Goal: Task Accomplishment & Management: Use online tool/utility

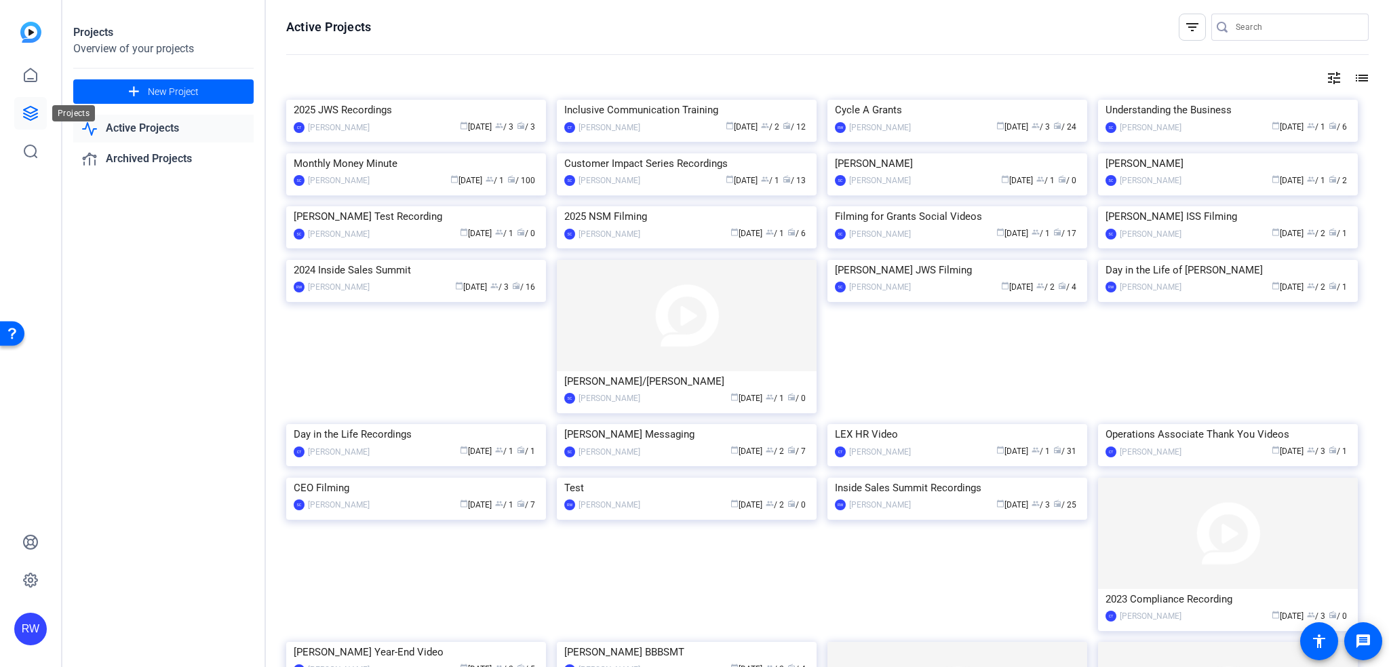
click at [36, 112] on icon at bounding box center [30, 113] width 16 height 16
click at [397, 188] on div "calendar_today [DATE] group / 1 radio / 100" at bounding box center [457, 181] width 162 height 14
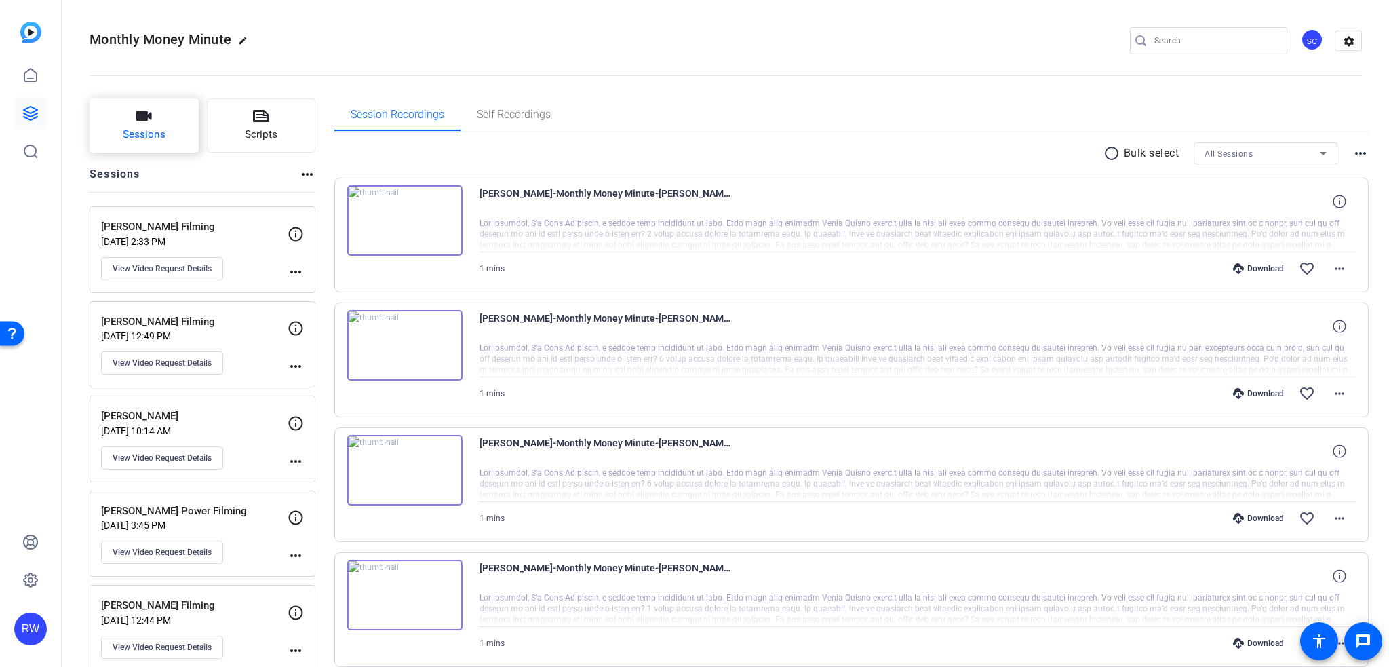
click at [134, 140] on span "Sessions" at bounding box center [144, 135] width 43 height 16
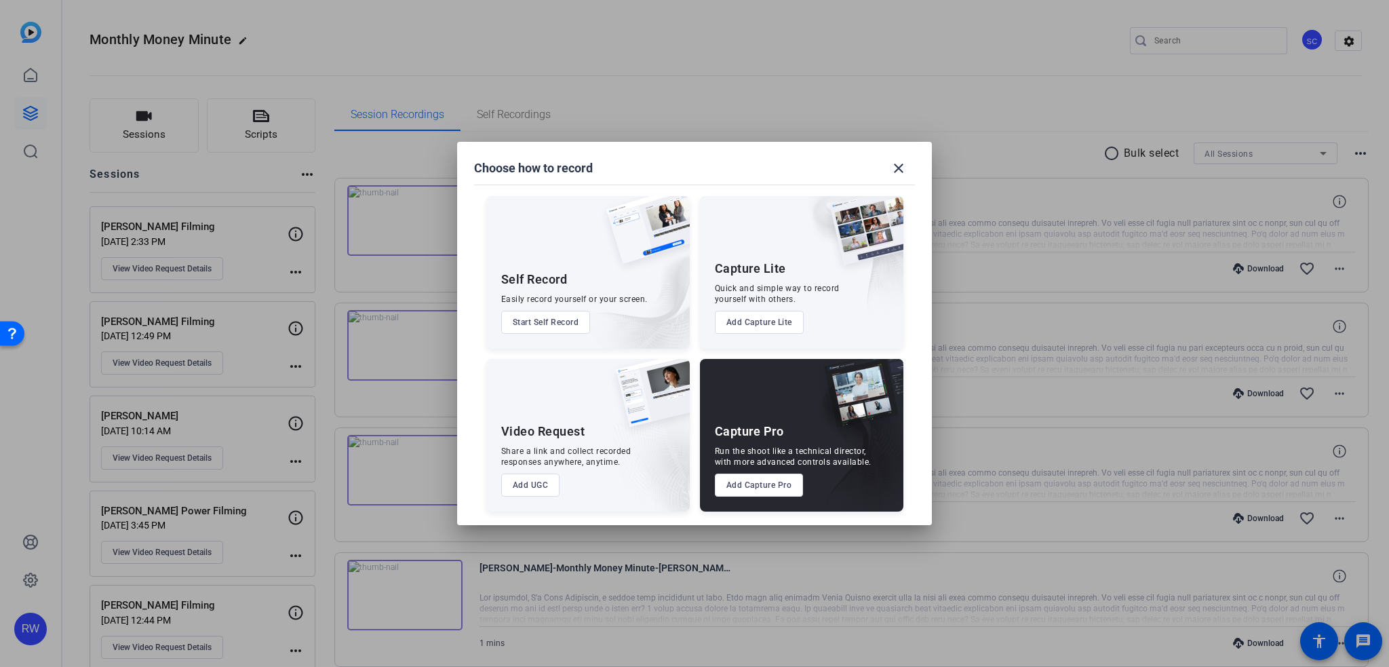
click at [538, 494] on button "Add UGC" at bounding box center [530, 484] width 59 height 23
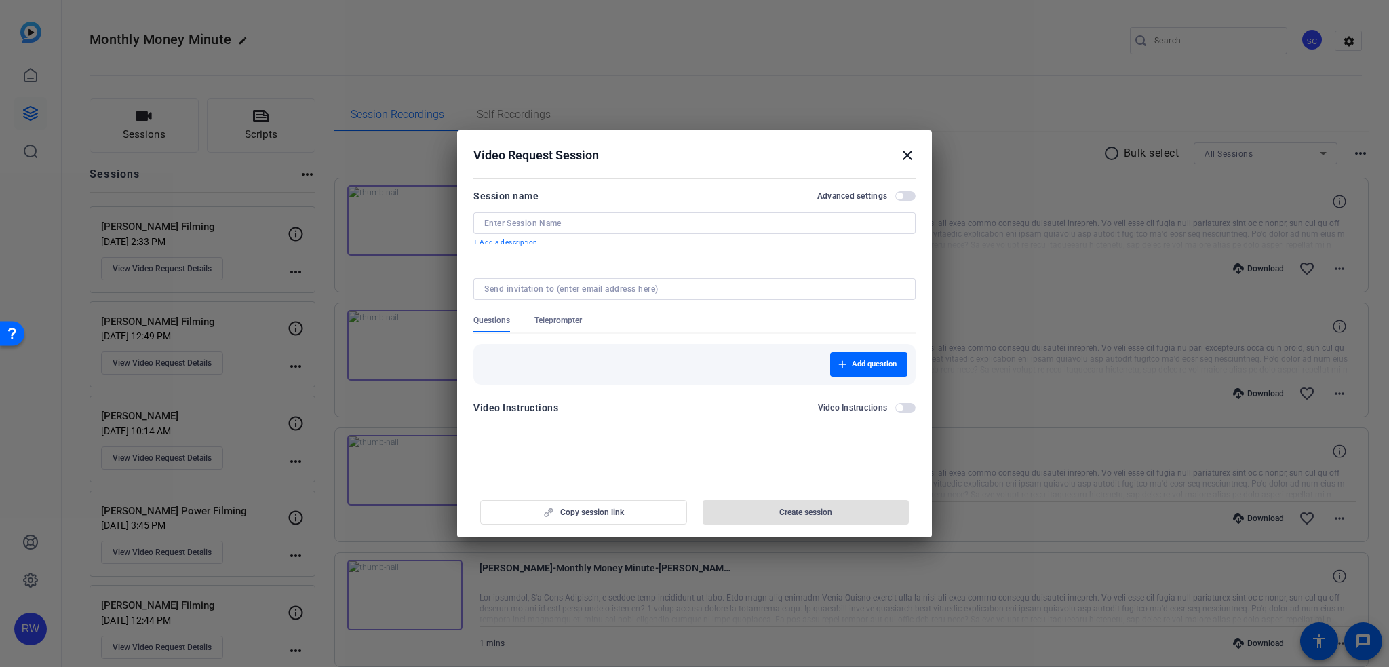
drag, startPoint x: 913, startPoint y: 158, endPoint x: 916, endPoint y: 174, distance: 16.0
click at [911, 156] on mat-icon "close" at bounding box center [907, 155] width 16 height 16
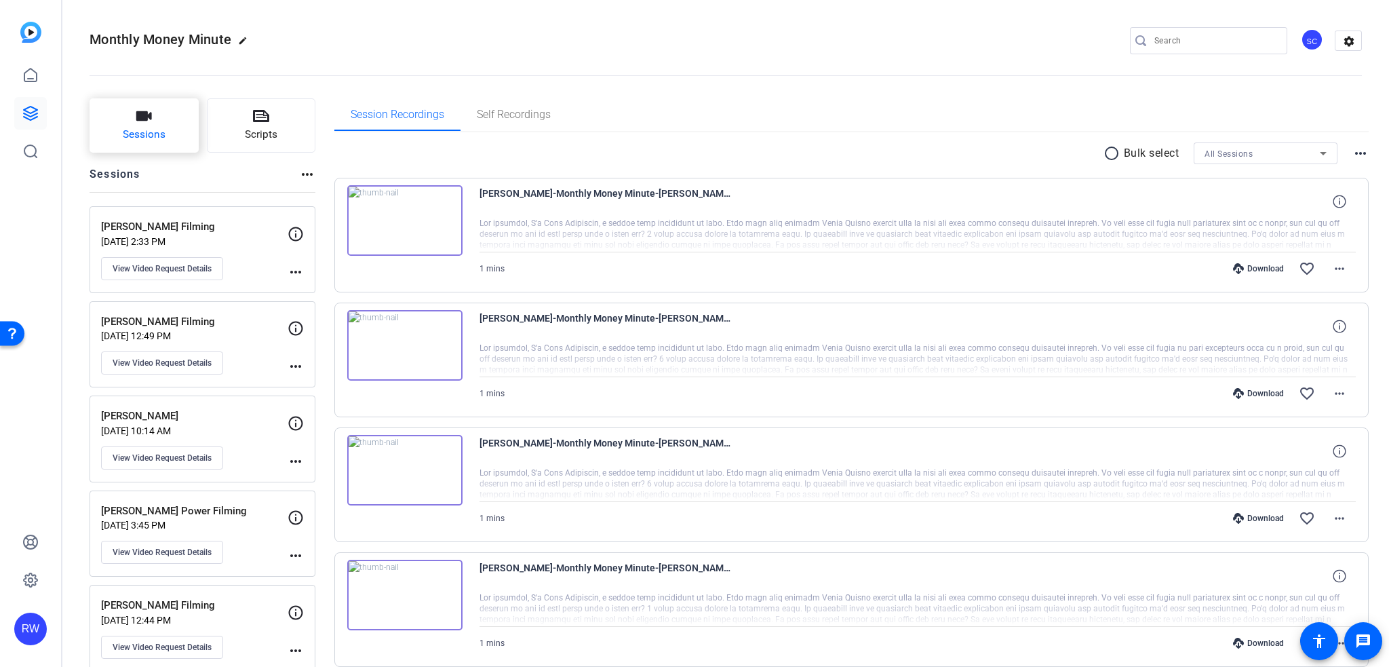
click at [138, 120] on icon "button" at bounding box center [144, 115] width 16 height 9
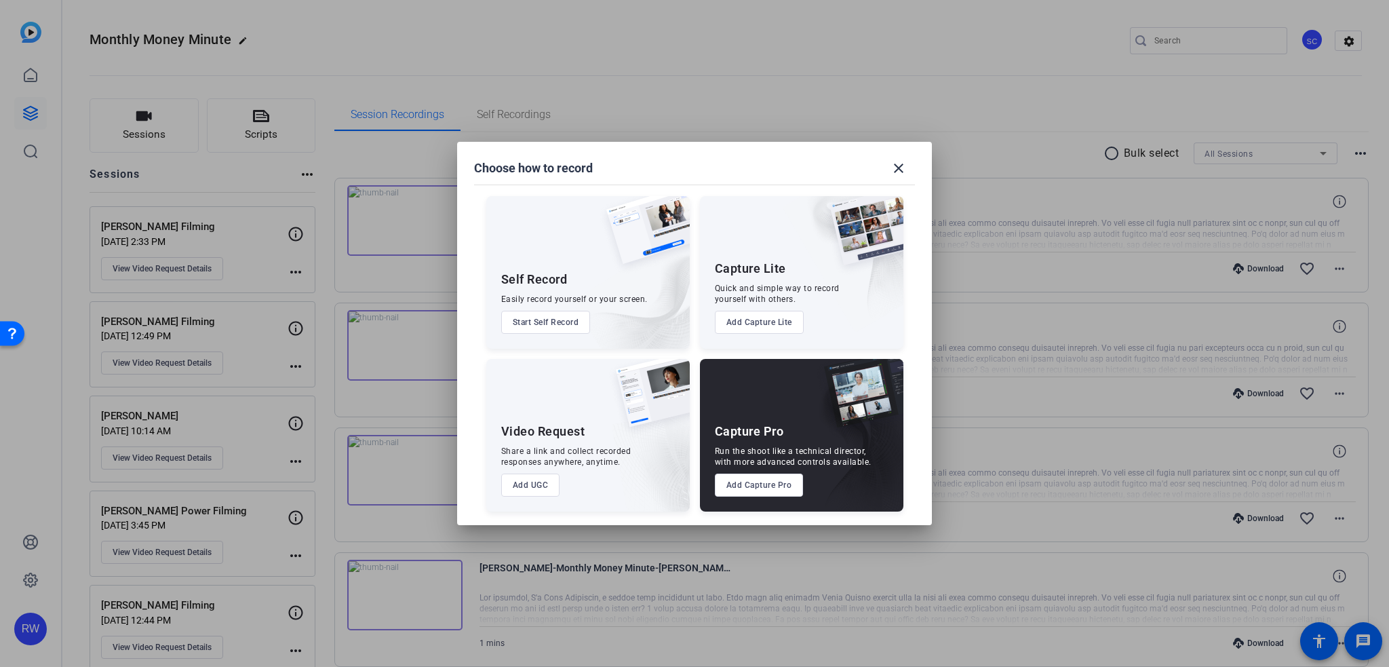
click at [540, 492] on button "Add UGC" at bounding box center [530, 484] width 59 height 23
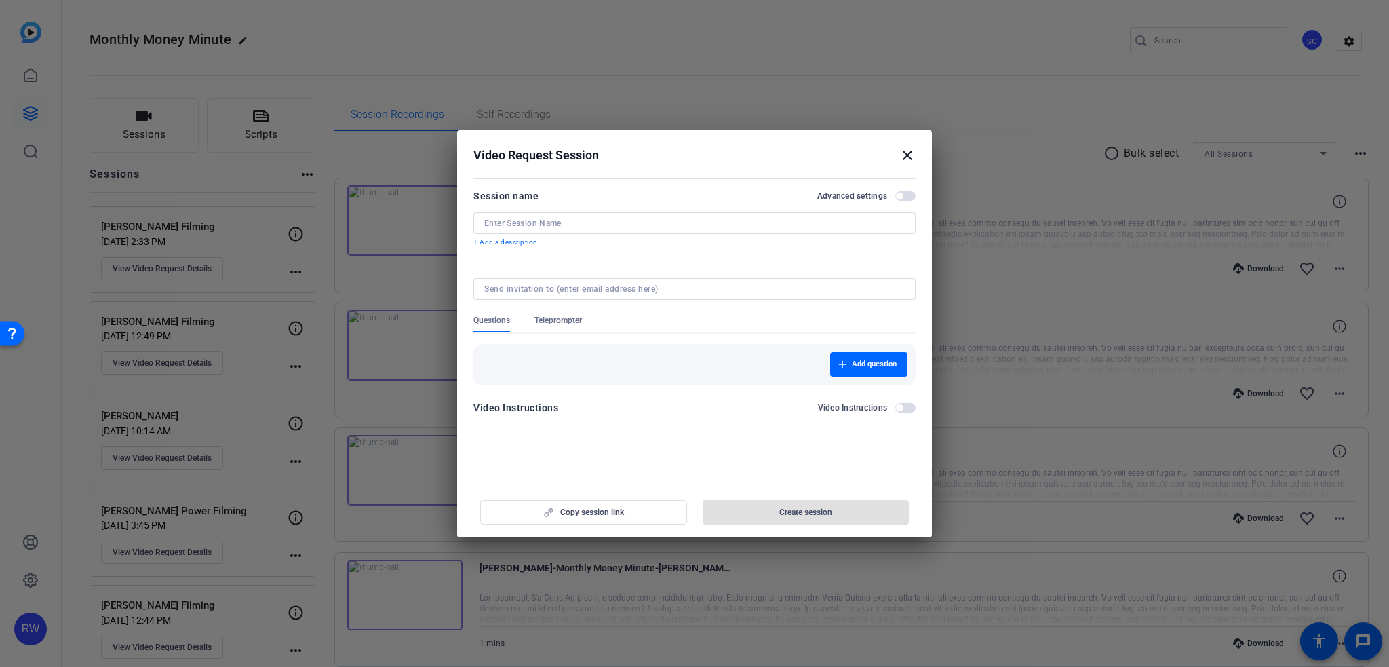
click at [561, 323] on span "Teleprompter" at bounding box center [557, 320] width 47 height 11
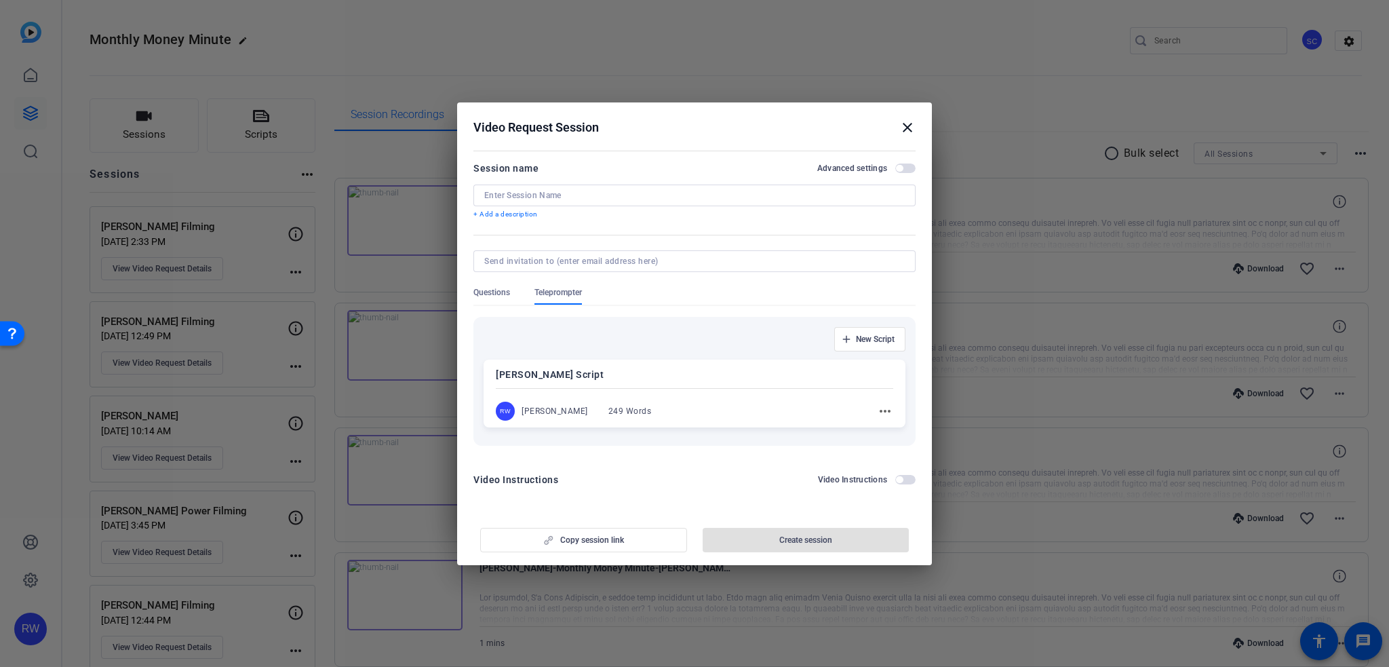
drag, startPoint x: 905, startPoint y: 480, endPoint x: 871, endPoint y: 479, distance: 33.9
click at [905, 480] on span "button" at bounding box center [905, 479] width 20 height 9
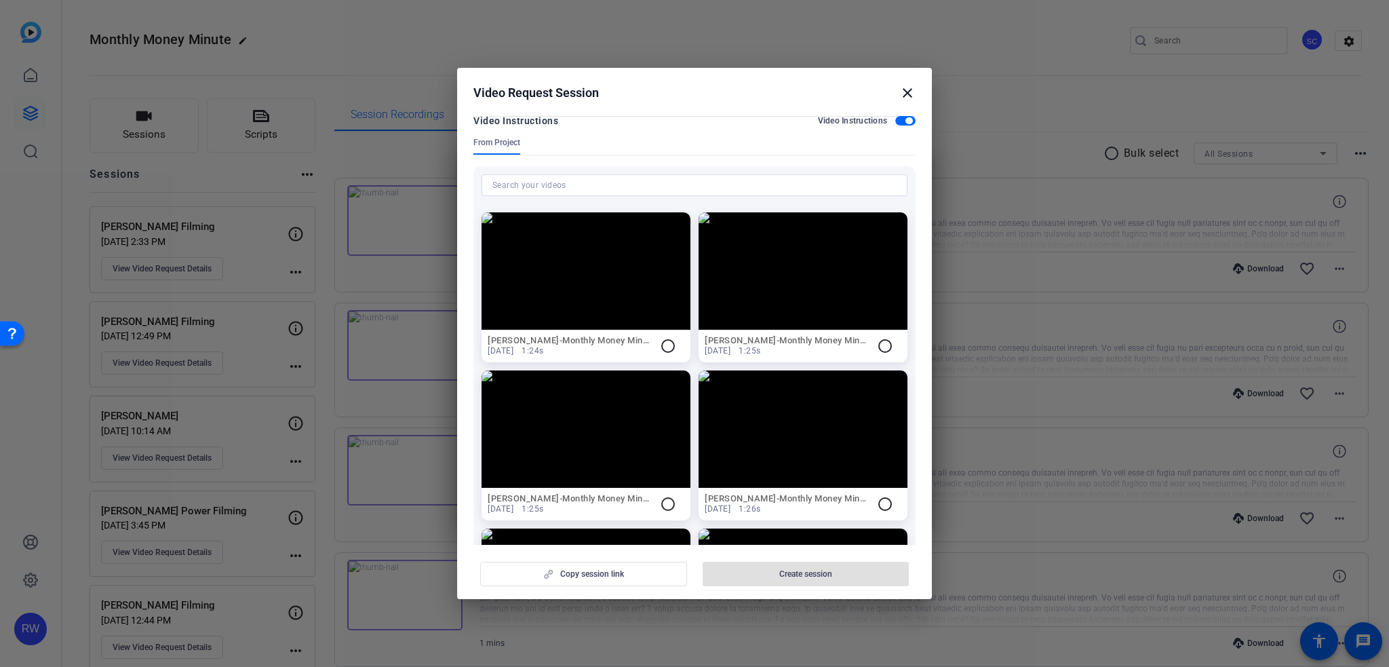
scroll to position [279, 0]
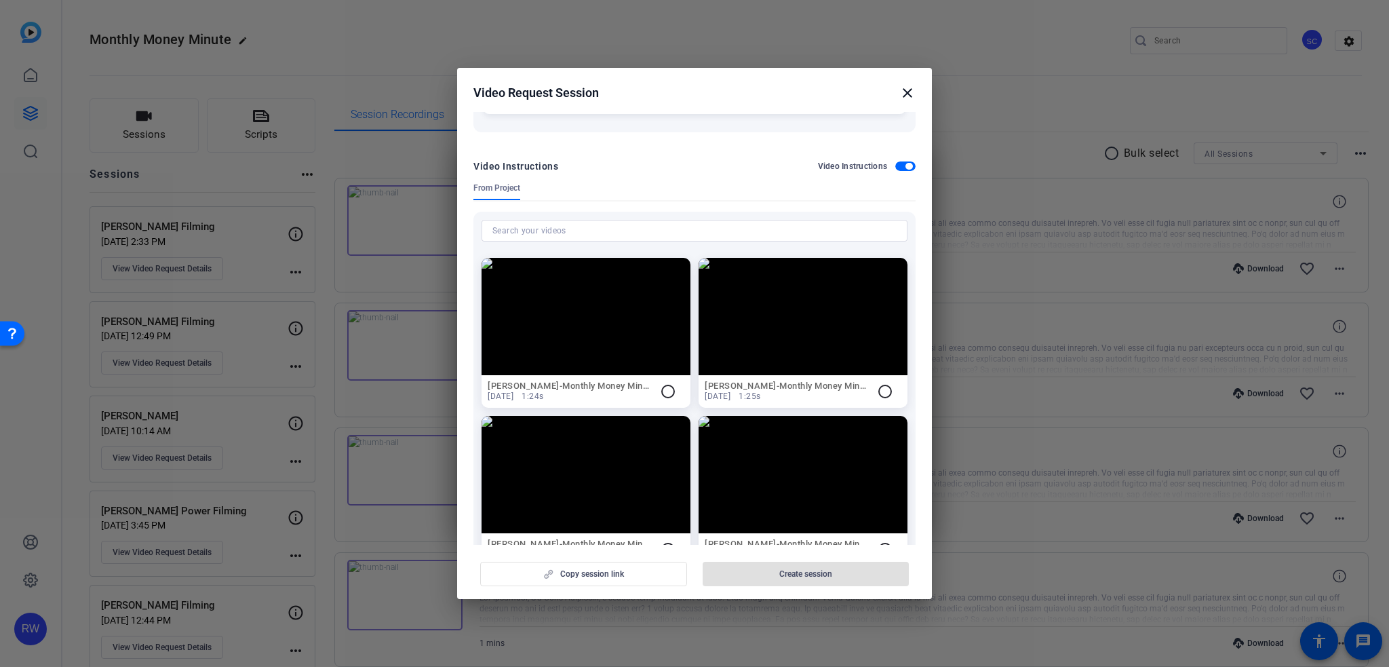
click at [897, 161] on span "button" at bounding box center [905, 165] width 20 height 9
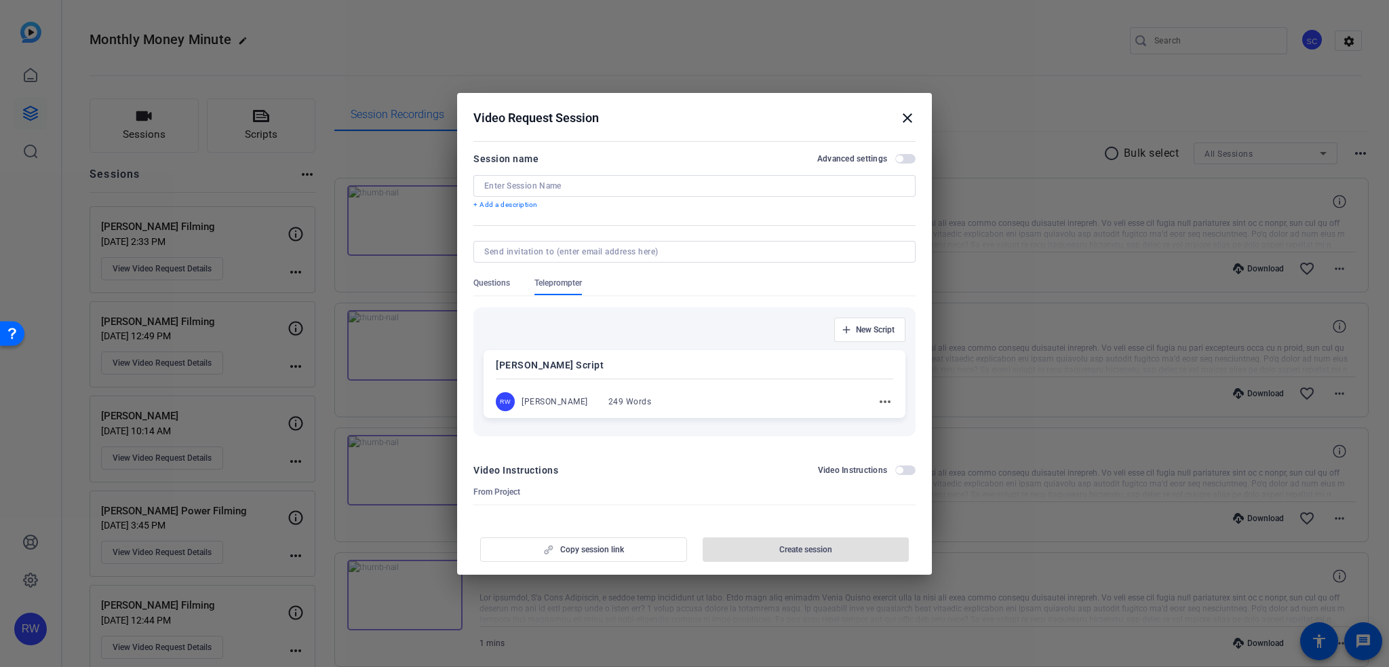
scroll to position [0, 0]
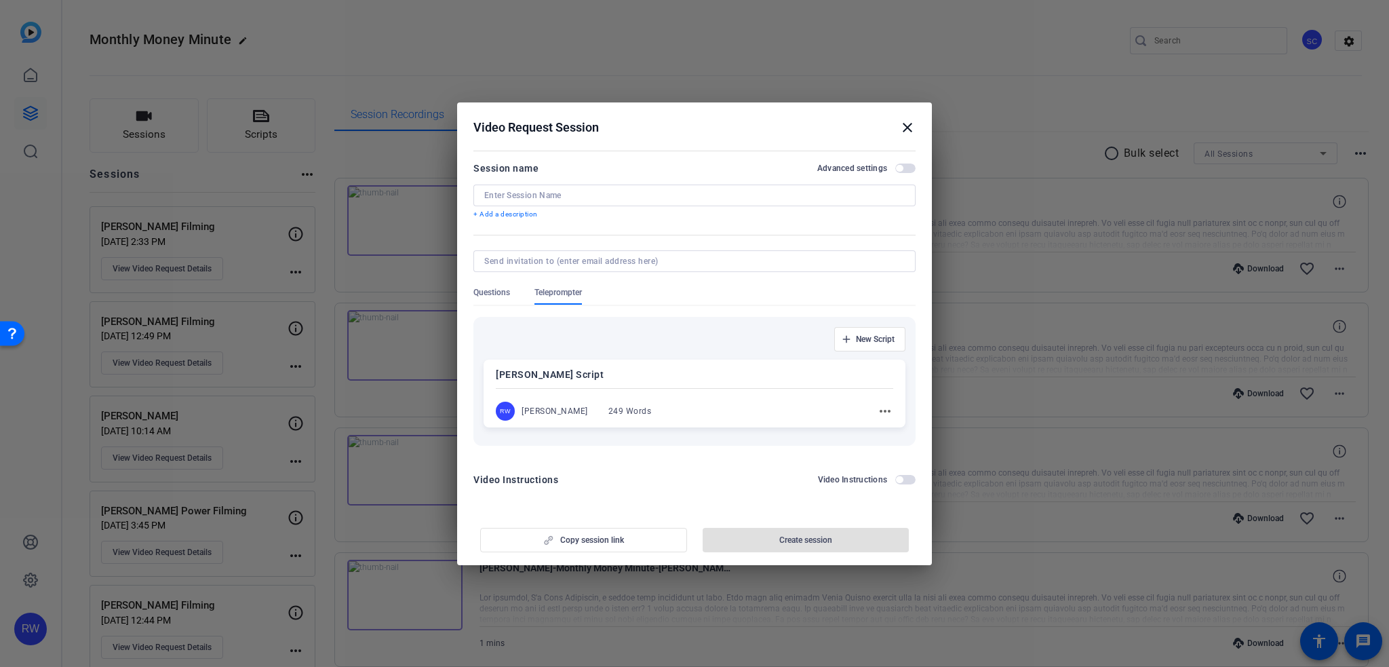
click at [912, 170] on span "button" at bounding box center [905, 167] width 20 height 9
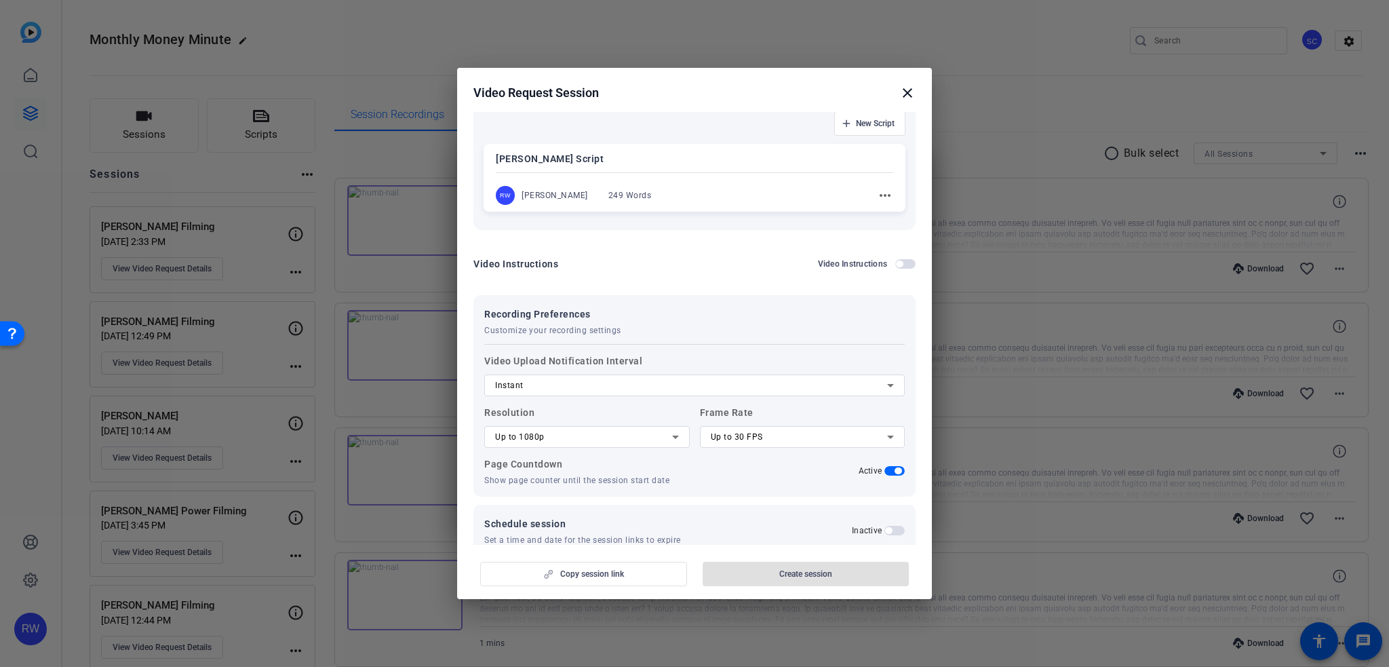
scroll to position [207, 0]
